Goal: Task Accomplishment & Management: Use online tool/utility

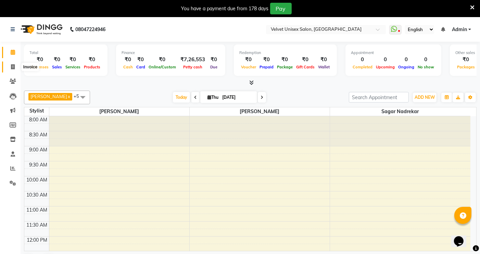
click at [13, 66] on icon at bounding box center [13, 66] width 4 height 5
select select "5384"
select select "service"
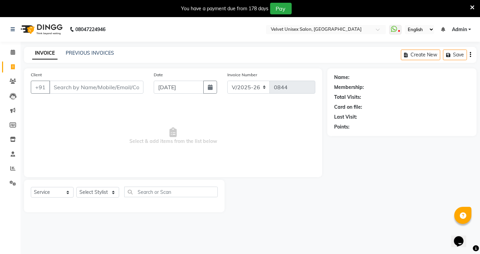
click at [93, 89] on input "Client" at bounding box center [96, 87] width 94 height 13
click at [98, 193] on select "Select Stylist [PERSON_NAME] [PERSON_NAME] [PERSON_NAME] sagar nadrekar [PERSON…" at bounding box center [97, 192] width 43 height 11
select select "90584"
click at [76, 188] on select "Select Stylist [PERSON_NAME] [PERSON_NAME] [PERSON_NAME] sagar nadrekar [PERSON…" at bounding box center [97, 192] width 43 height 11
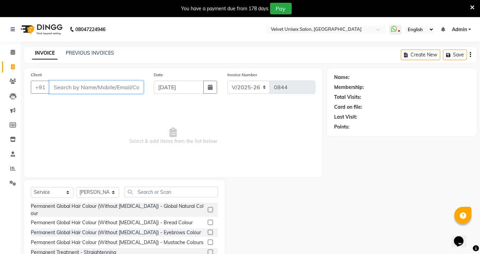
click at [101, 87] on input "Client" at bounding box center [96, 87] width 94 height 13
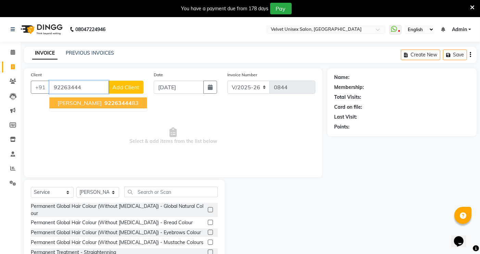
click at [104, 100] on span "92263444" at bounding box center [117, 103] width 27 height 7
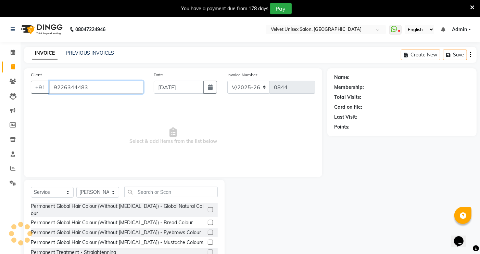
type input "9226344483"
select select "1: Object"
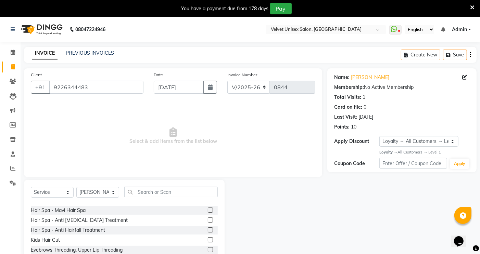
scroll to position [1429, 0]
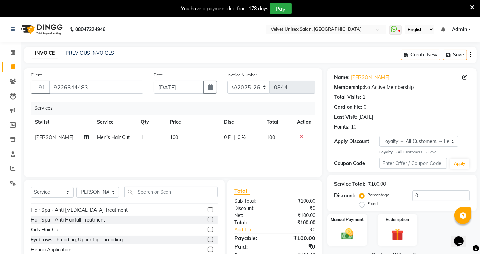
checkbox input "false"
drag, startPoint x: 170, startPoint y: 136, endPoint x: 175, endPoint y: 138, distance: 4.3
click at [175, 138] on span "100" at bounding box center [174, 138] width 8 height 6
select select "90584"
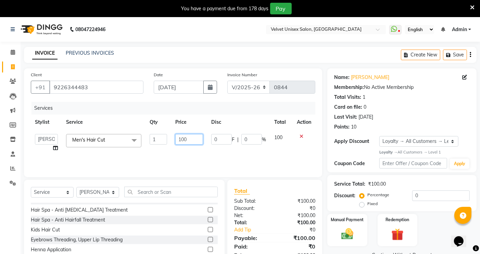
click at [182, 139] on input "100" at bounding box center [189, 139] width 28 height 11
type input "700"
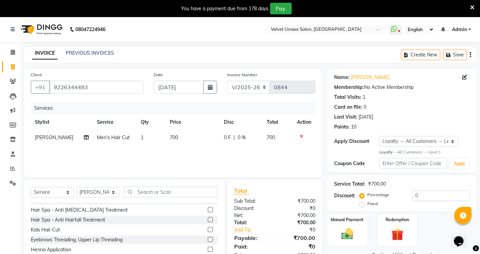
click at [175, 153] on div "Services Stylist Service Qty Price Disc Total Action [PERSON_NAME] Men's Hair C…" at bounding box center [173, 136] width 284 height 68
click at [176, 134] on td "700" at bounding box center [193, 137] width 54 height 15
select select "90584"
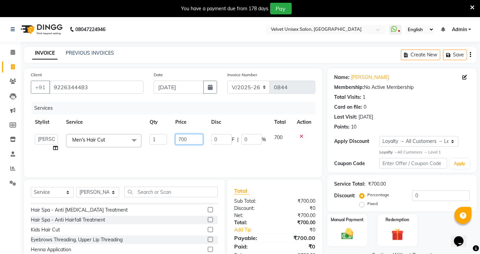
click at [192, 140] on input "700" at bounding box center [189, 139] width 28 height 11
type input "7"
type input "70"
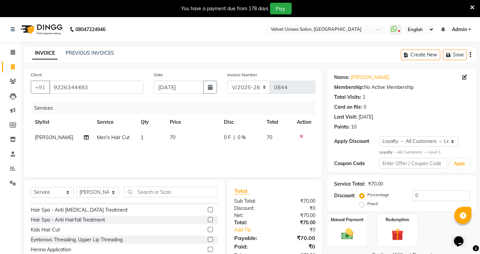
click at [189, 153] on div "Services Stylist Service Qty Price Disc Total Action [PERSON_NAME] Men's Hair C…" at bounding box center [173, 136] width 284 height 68
click at [351, 230] on img at bounding box center [347, 234] width 21 height 14
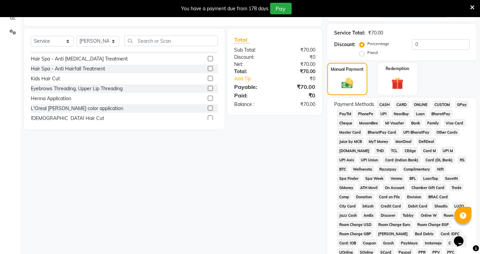
scroll to position [152, 0]
click at [384, 102] on span "CASH" at bounding box center [384, 104] width 15 height 8
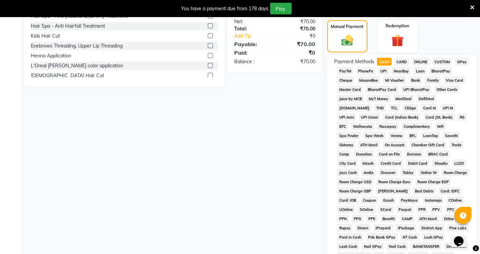
scroll to position [292, 0]
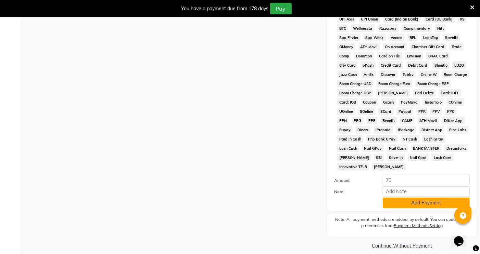
click at [429, 198] on button "Add Payment" at bounding box center [426, 203] width 87 height 11
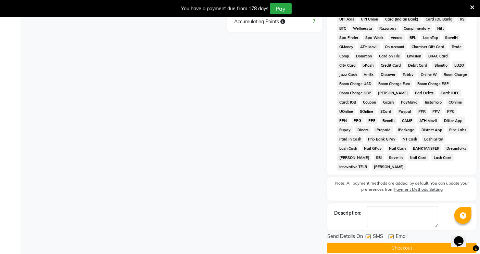
click at [398, 243] on button "Checkout" at bounding box center [401, 248] width 149 height 11
